Goal: Navigation & Orientation: Understand site structure

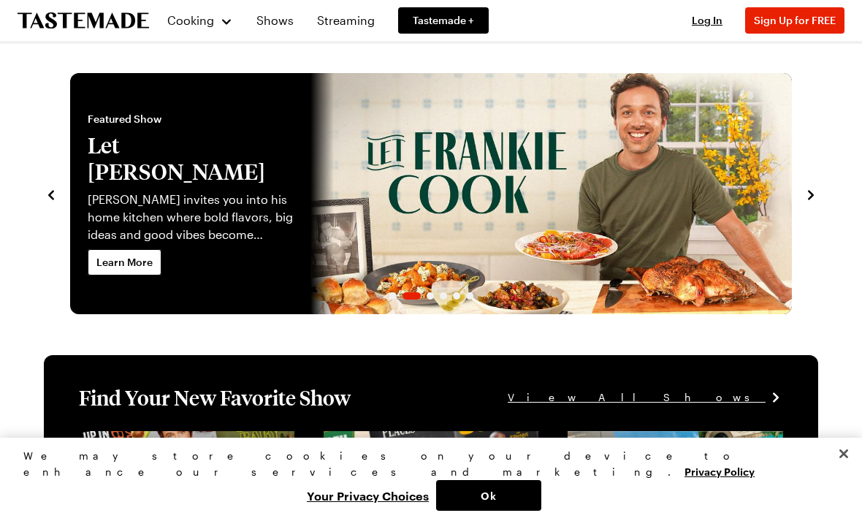
click at [200, 19] on span "Cooking" at bounding box center [190, 20] width 47 height 14
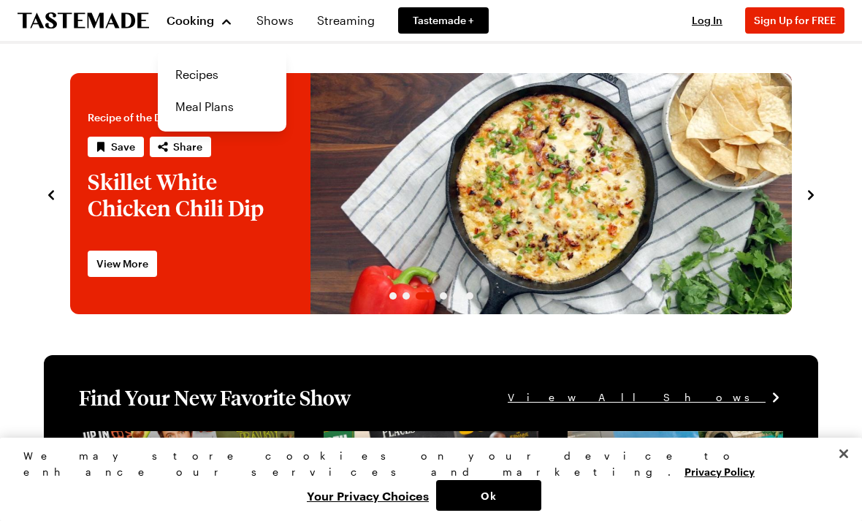
click at [214, 77] on link "Recipes" at bounding box center [222, 74] width 111 height 32
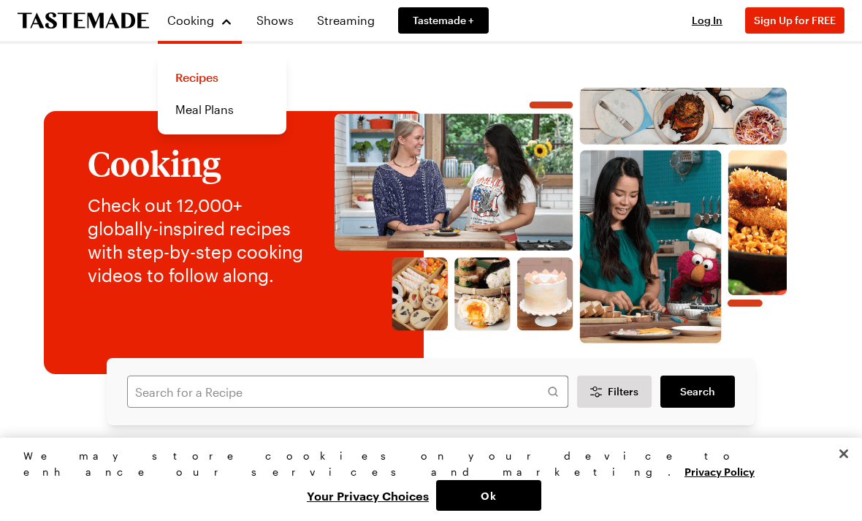
click at [224, 112] on link "Meal Plans" at bounding box center [222, 110] width 111 height 32
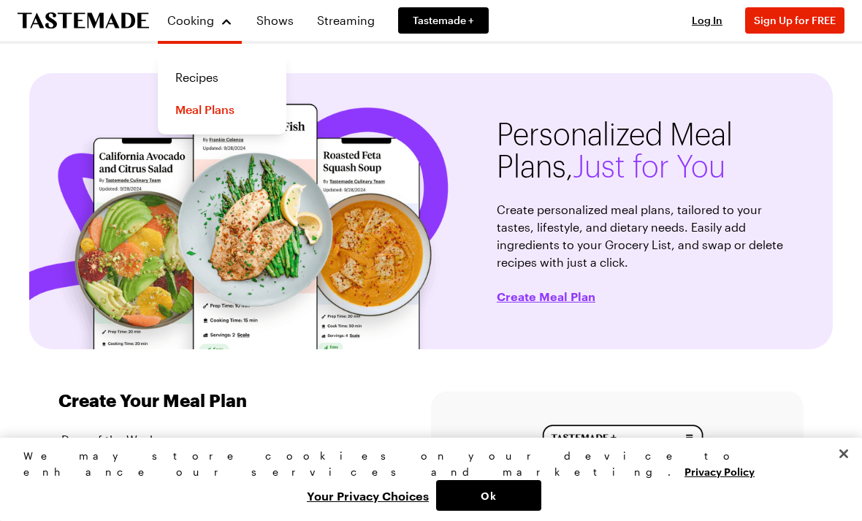
click at [278, 21] on link "Shows" at bounding box center [275, 20] width 55 height 41
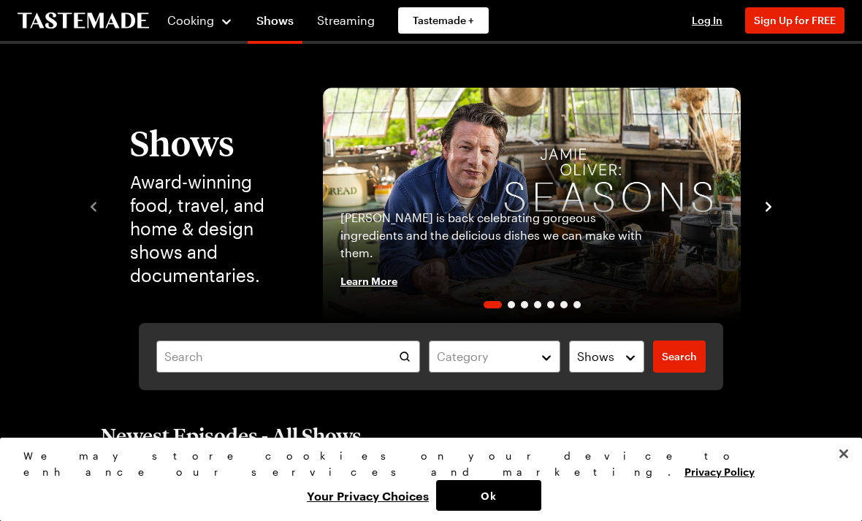
click at [276, 20] on link "Shows" at bounding box center [275, 23] width 55 height 41
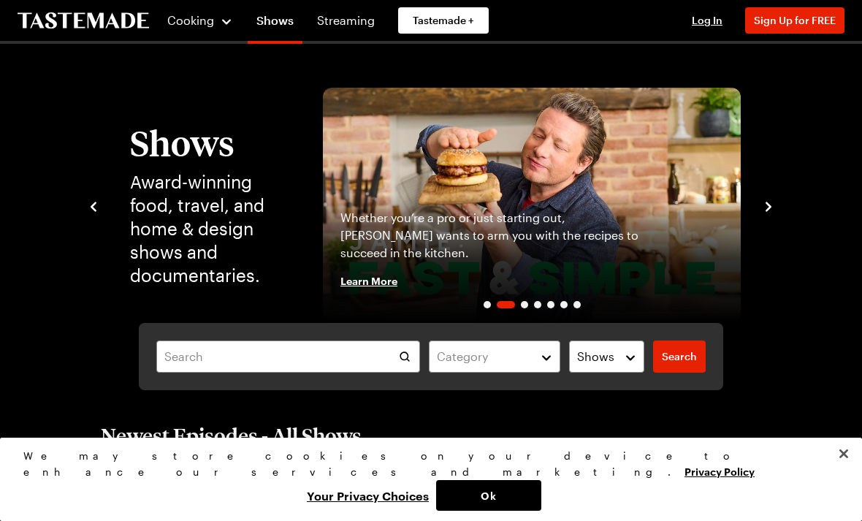
click at [358, 20] on link "Streaming" at bounding box center [345, 20] width 75 height 41
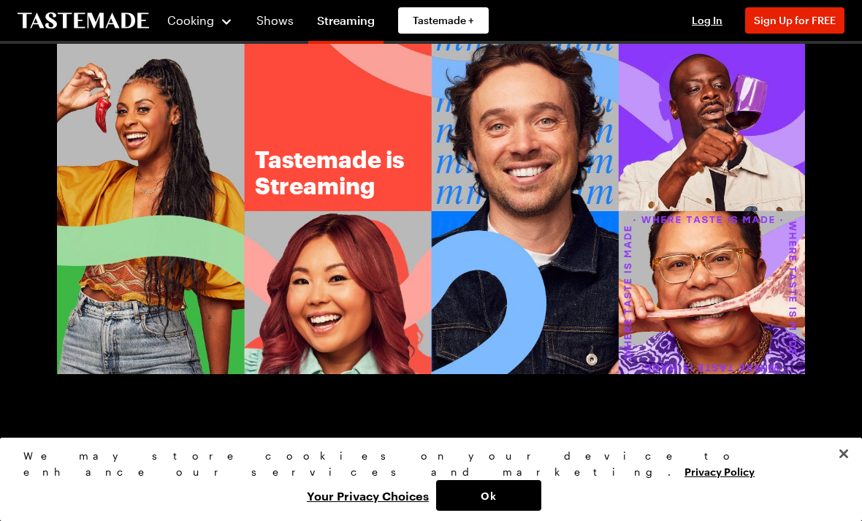
click at [440, 175] on h1 "Tastemade is Streaming" at bounding box center [372, 172] width 234 height 53
